Goal: Information Seeking & Learning: Learn about a topic

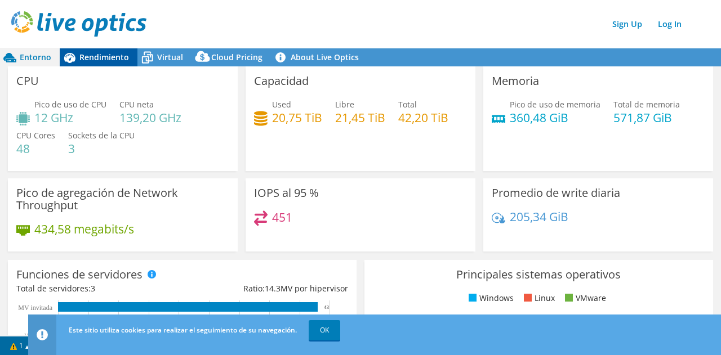
click at [86, 61] on span "Rendimiento" at bounding box center [104, 57] width 50 height 11
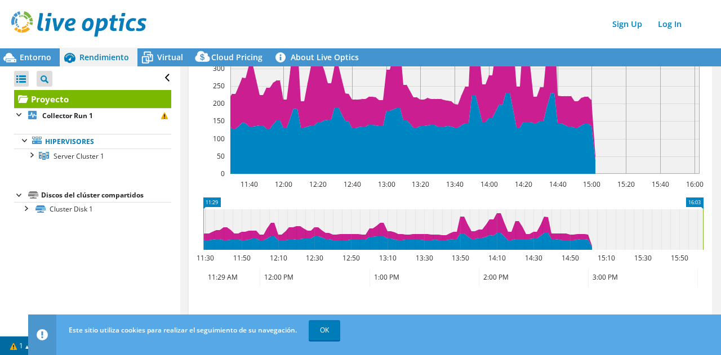
scroll to position [424, 0]
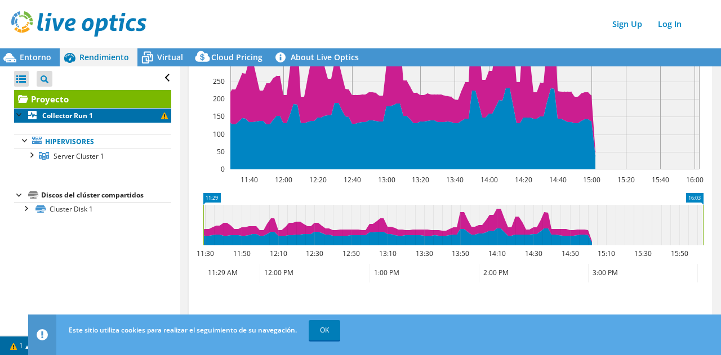
click at [56, 117] on b "Collector Run 1" at bounding box center [67, 116] width 51 height 10
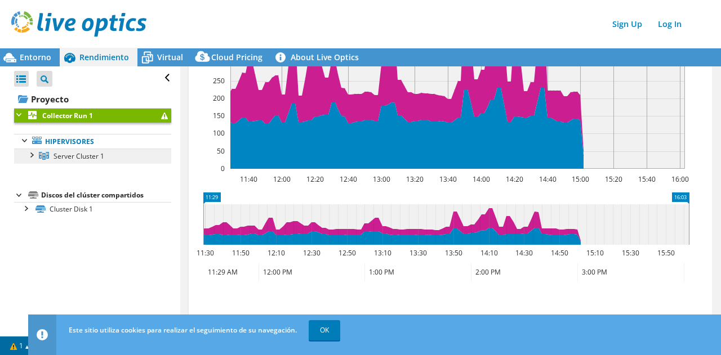
click at [73, 159] on span "Server Cluster 1" at bounding box center [78, 156] width 51 height 10
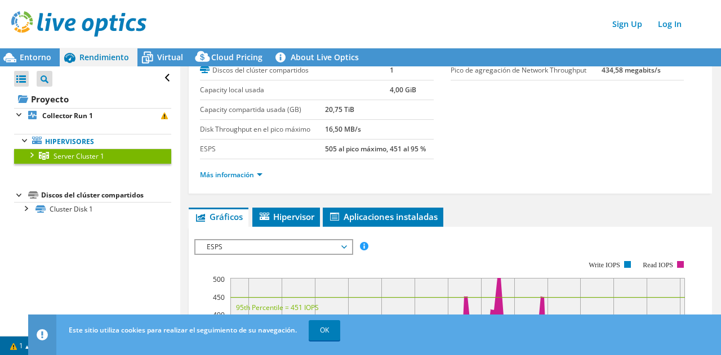
scroll to position [28, 0]
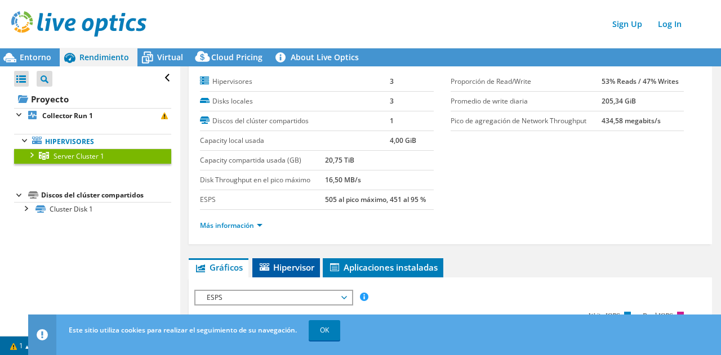
click at [300, 271] on span "Hipervisor" at bounding box center [286, 267] width 56 height 11
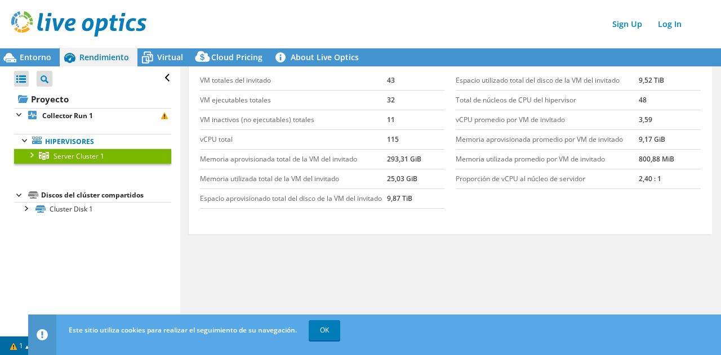
scroll to position [195, 0]
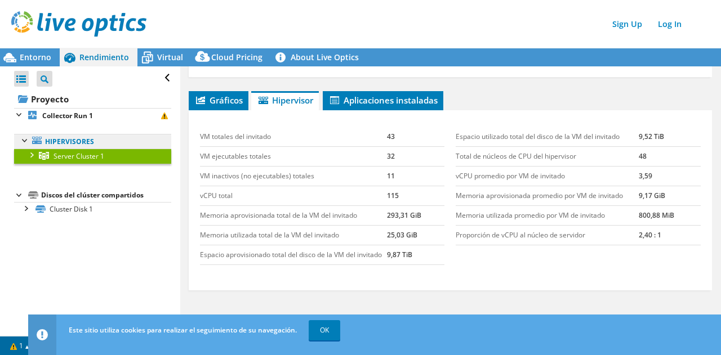
click at [61, 144] on link "Hipervisores" at bounding box center [92, 141] width 157 height 15
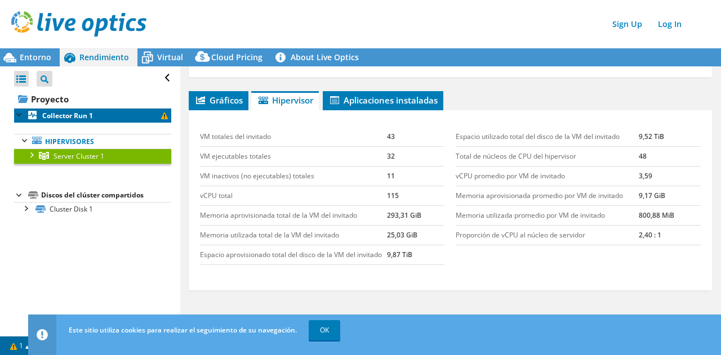
click at [79, 115] on b "Collector Run 1" at bounding box center [67, 116] width 51 height 10
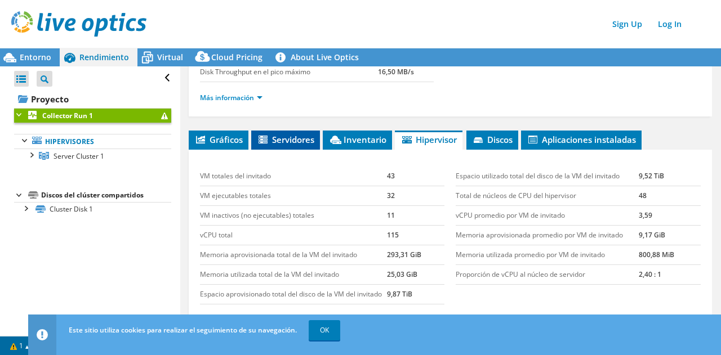
click at [306, 140] on span "Servidores" at bounding box center [285, 139] width 57 height 11
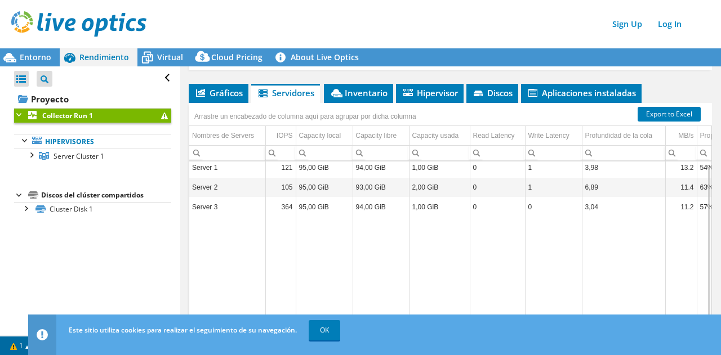
scroll to position [252, 0]
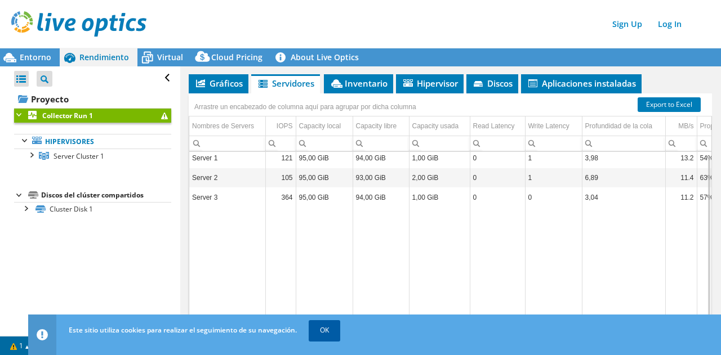
click at [337, 329] on link "OK" at bounding box center [324, 330] width 32 height 20
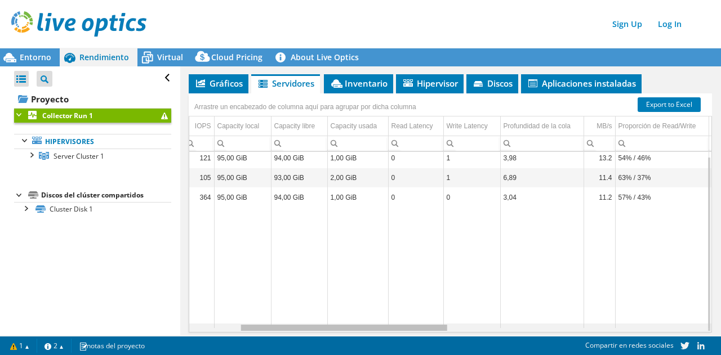
scroll to position [0, 0]
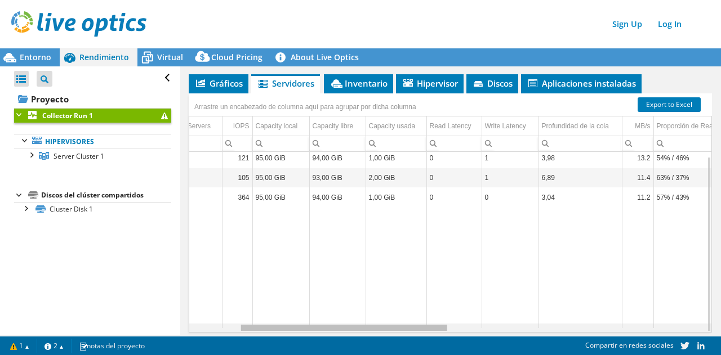
drag, startPoint x: 333, startPoint y: 327, endPoint x: 316, endPoint y: 308, distance: 24.7
click at [318, 309] on body "Sign Up Log In Este proyecto se ha archivado. No se han realizado cambios, y ta…" at bounding box center [360, 177] width 721 height 355
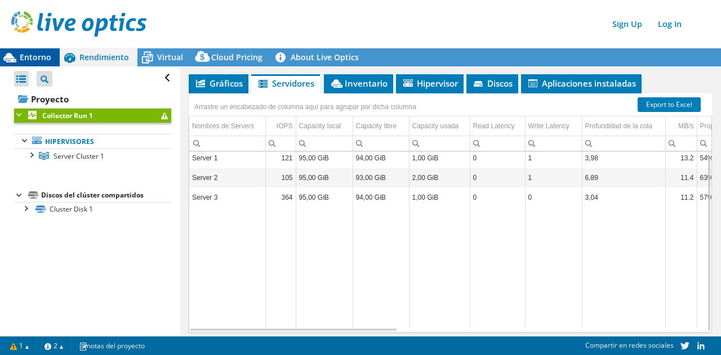
click at [43, 51] on div "Entorno" at bounding box center [30, 57] width 60 height 18
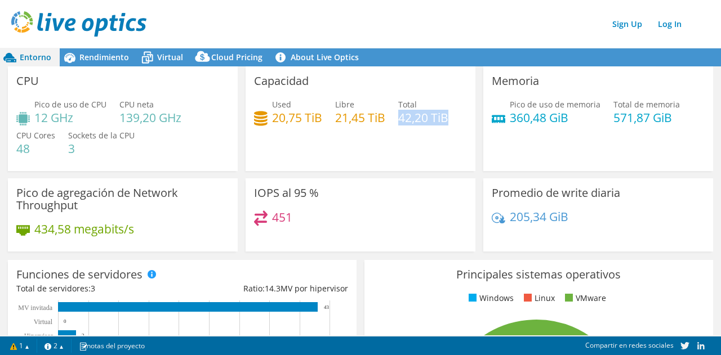
drag, startPoint x: 448, startPoint y: 118, endPoint x: 399, endPoint y: 120, distance: 49.0
click at [399, 120] on div "Used 20,75 TiB Libre 21,45 TiB Total 42,20 TiB" at bounding box center [360, 117] width 213 height 37
click at [415, 144] on div "Capacidad Used 20,75 TiB Libre 21,45 TiB Total 42,20 TiB" at bounding box center [360, 118] width 230 height 105
click at [169, 53] on span "Virtual" at bounding box center [170, 57] width 26 height 11
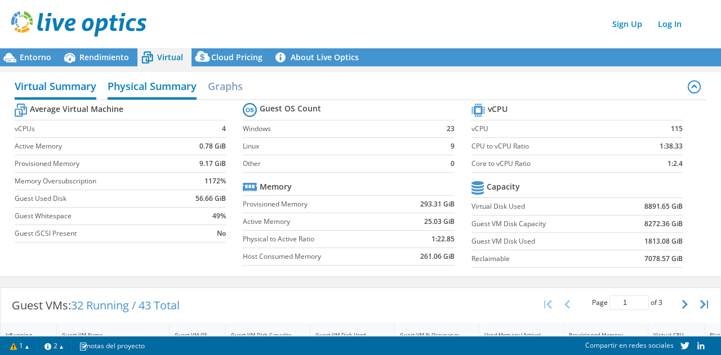
click at [156, 86] on h2 "Physical Summary" at bounding box center [152, 87] width 89 height 25
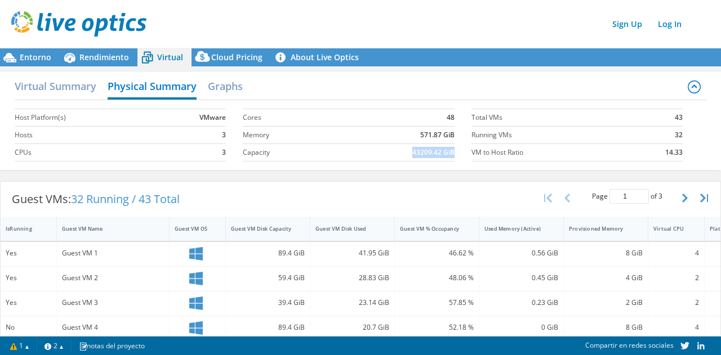
drag, startPoint x: 448, startPoint y: 153, endPoint x: 375, endPoint y: 151, distance: 73.2
click at [375, 151] on td "43209.42 GiB" at bounding box center [394, 152] width 119 height 17
click at [398, 152] on td "43209.42 GiB" at bounding box center [394, 152] width 119 height 17
click at [26, 56] on span "Entorno" at bounding box center [36, 57] width 32 height 11
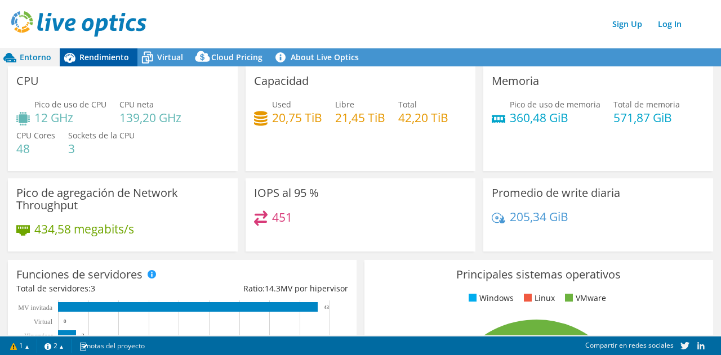
click at [96, 59] on span "Rendimiento" at bounding box center [104, 57] width 50 height 11
